Goal: Task Accomplishment & Management: Use online tool/utility

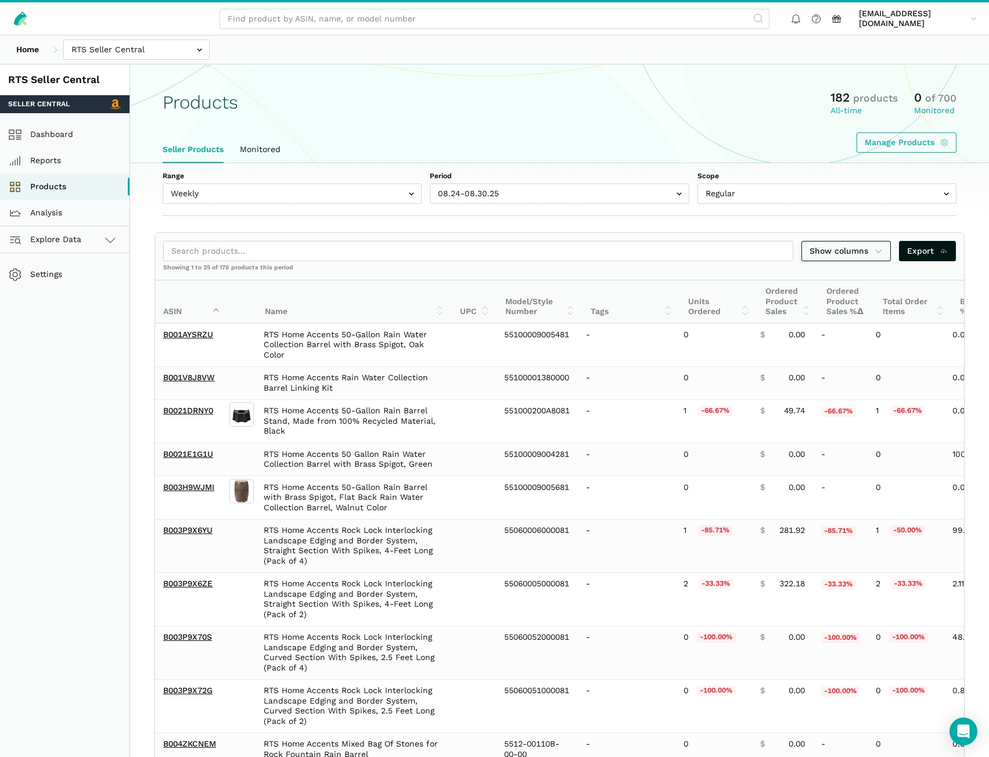
select select "Weekly"
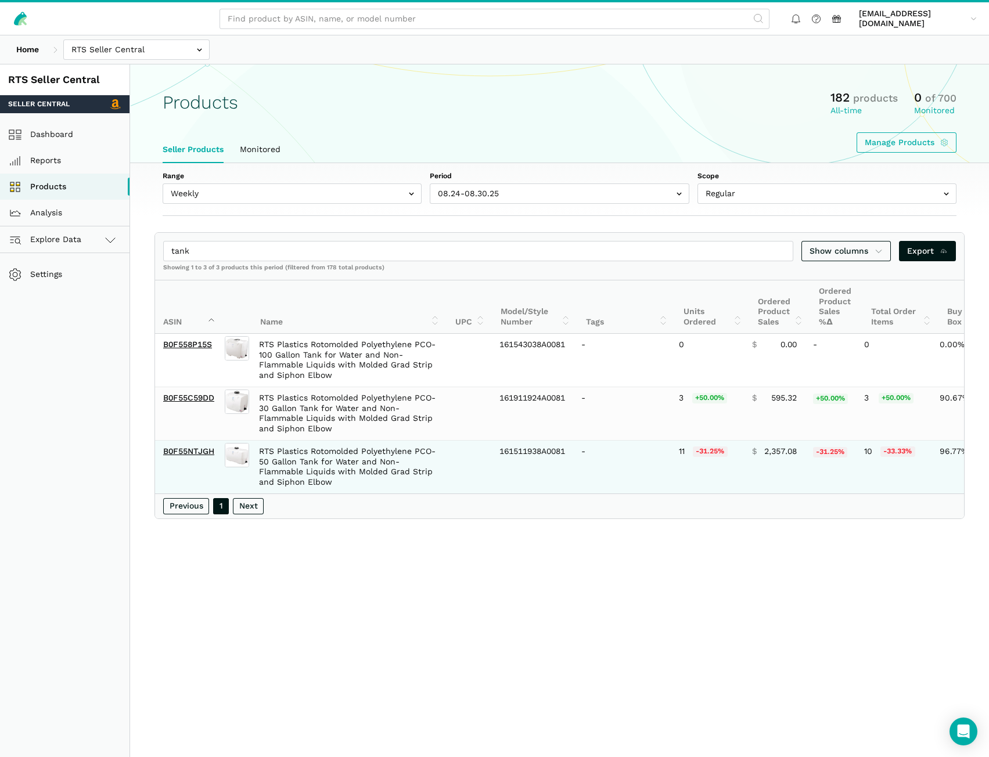
type input "tank"
drag, startPoint x: 218, startPoint y: 468, endPoint x: 161, endPoint y: 461, distance: 56.8
click at [161, 461] on td "B0F55NTJGH" at bounding box center [188, 466] width 67 height 53
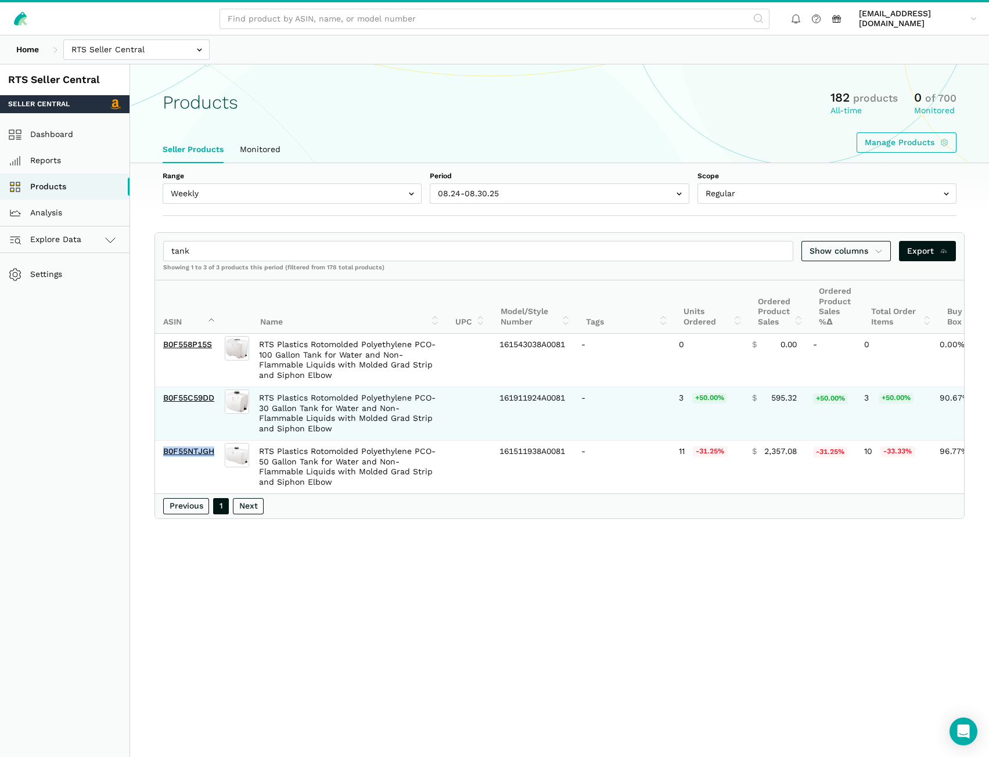
copy link "B0F55NTJGH"
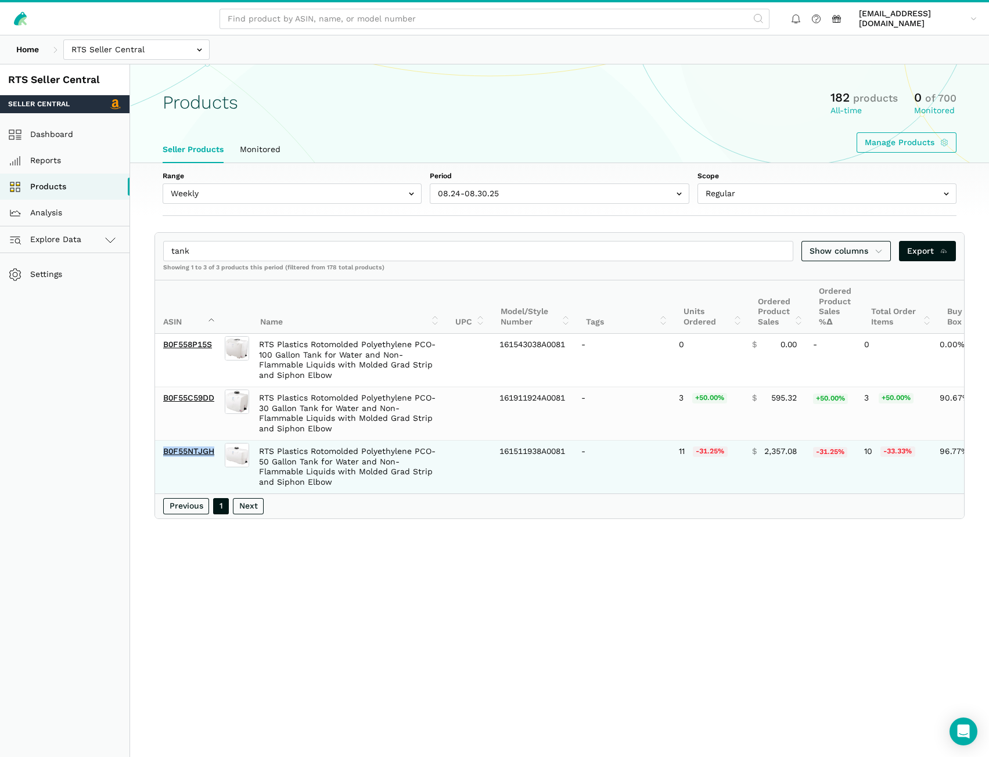
click at [216, 469] on td "B0F55NTJGH" at bounding box center [188, 466] width 67 height 53
drag, startPoint x: 221, startPoint y: 462, endPoint x: 161, endPoint y: 455, distance: 59.6
click at [161, 455] on td "B0F55NTJGH" at bounding box center [188, 466] width 67 height 53
copy link "B0F55NTJGH"
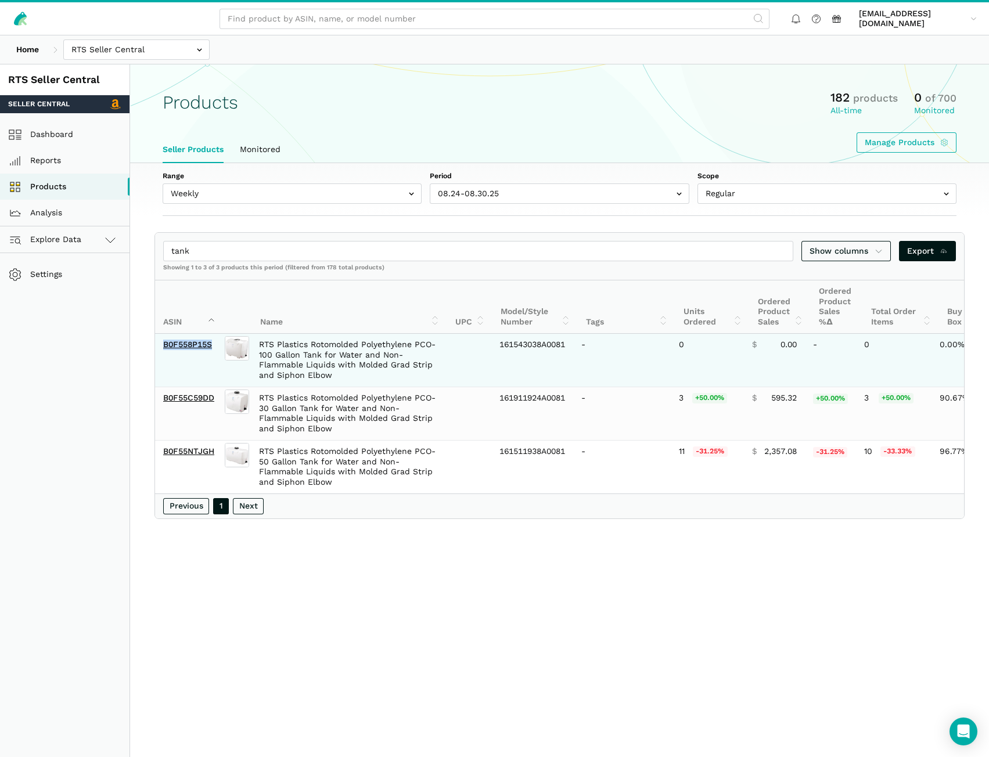
drag, startPoint x: 214, startPoint y: 354, endPoint x: 157, endPoint y: 353, distance: 56.9
click at [157, 353] on td "B0F558P15S" at bounding box center [188, 360] width 67 height 53
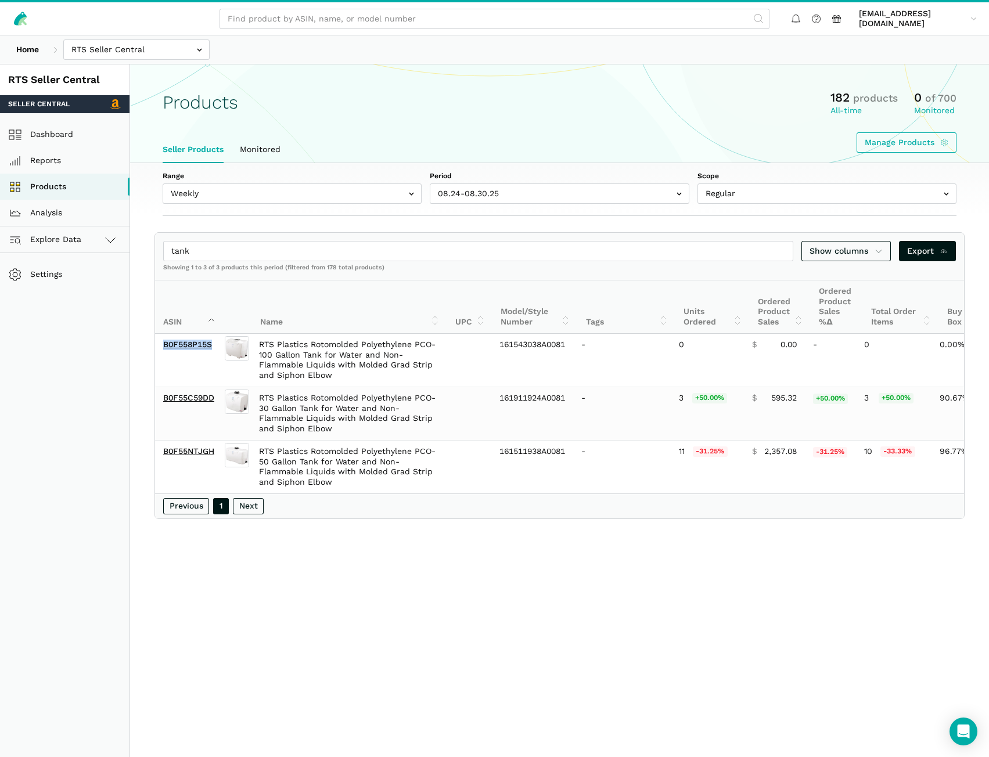
copy link "B0F558P15S"
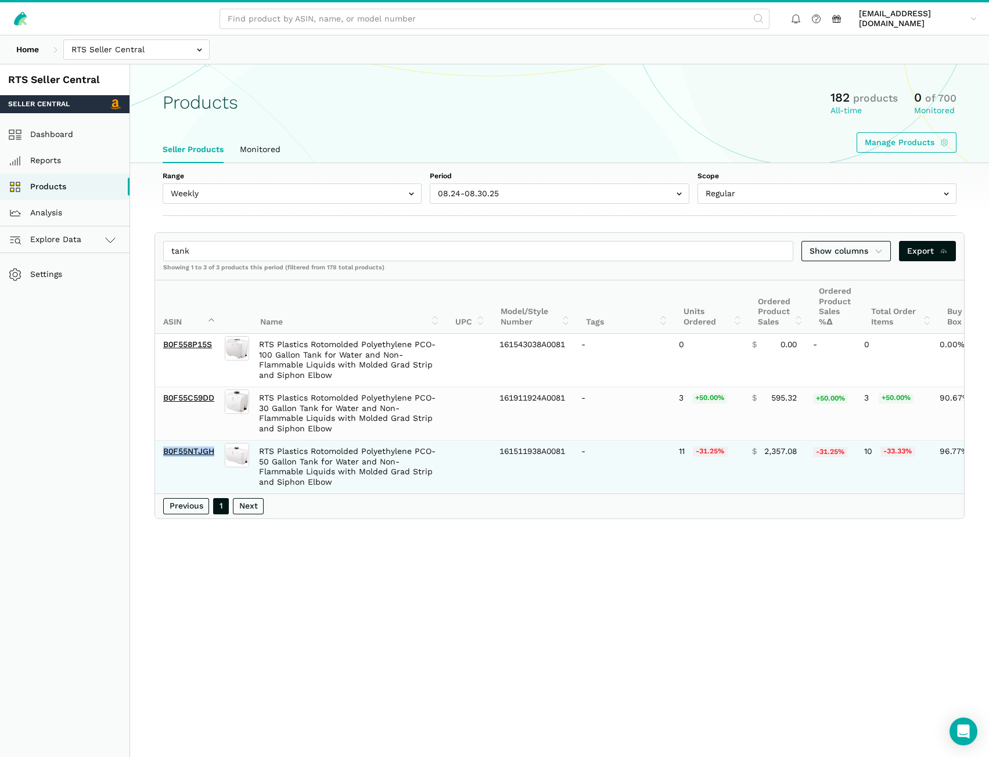
drag, startPoint x: 216, startPoint y: 460, endPoint x: 163, endPoint y: 460, distance: 53.4
click at [163, 460] on td "B0F55NTJGH" at bounding box center [188, 466] width 67 height 53
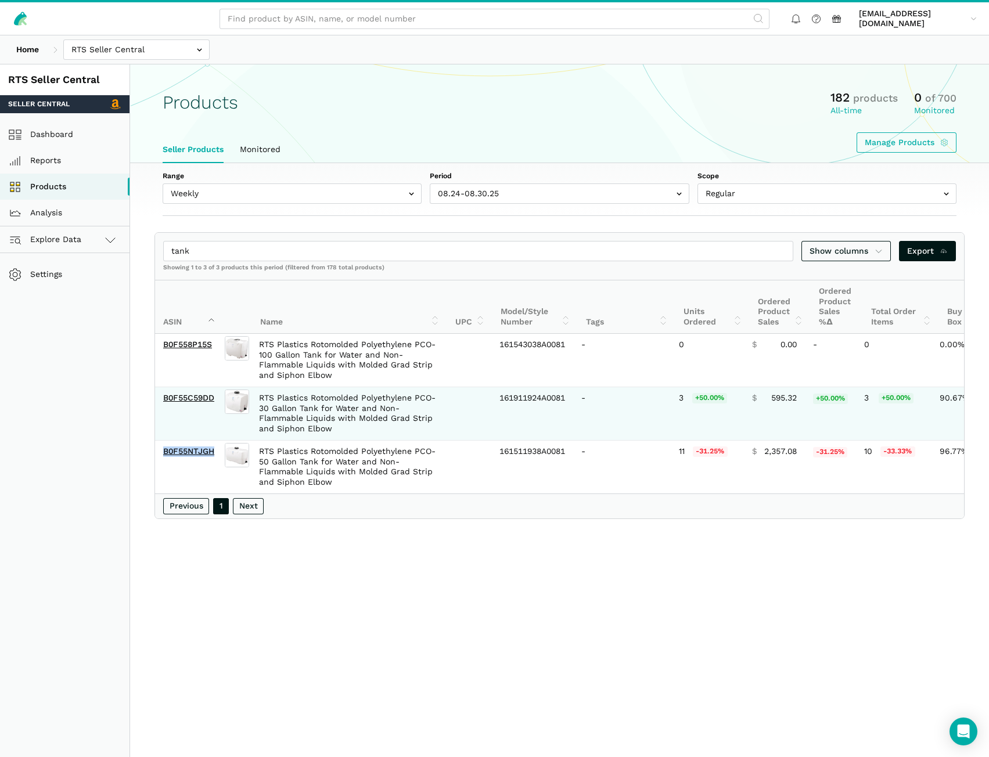
copy link "B0F55NTJGH"
drag, startPoint x: 217, startPoint y: 403, endPoint x: 159, endPoint y: 406, distance: 58.7
click at [159, 406] on td "B0F55C59DD" at bounding box center [188, 413] width 67 height 53
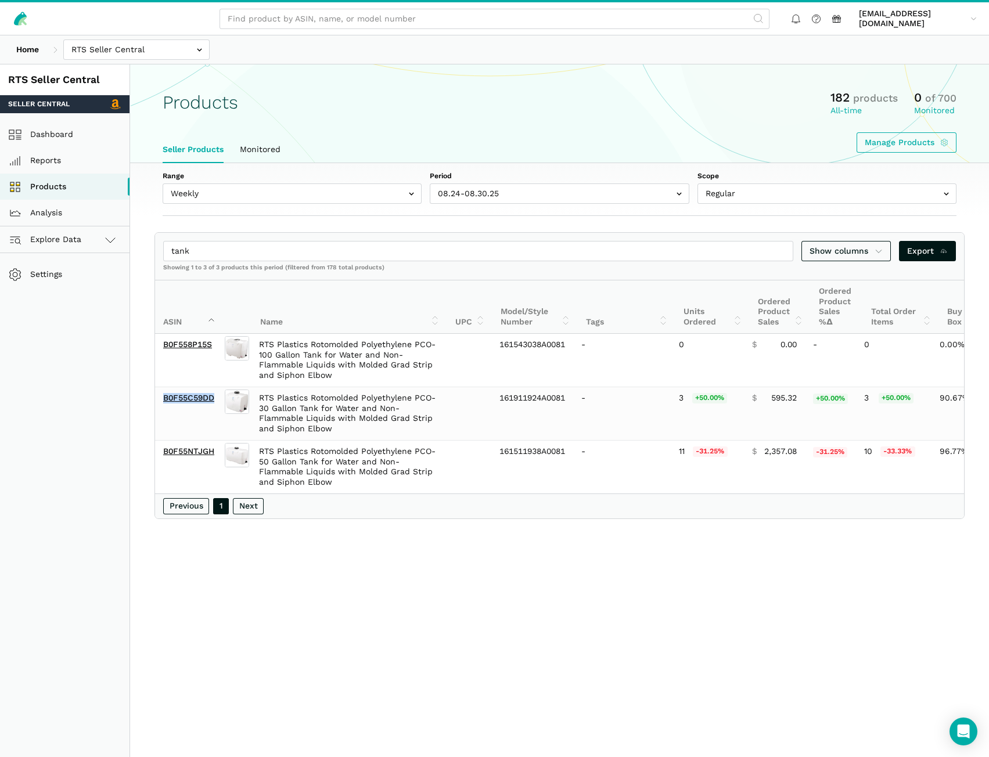
copy link "B0F55C59DD"
